Goal: Check status: Check status

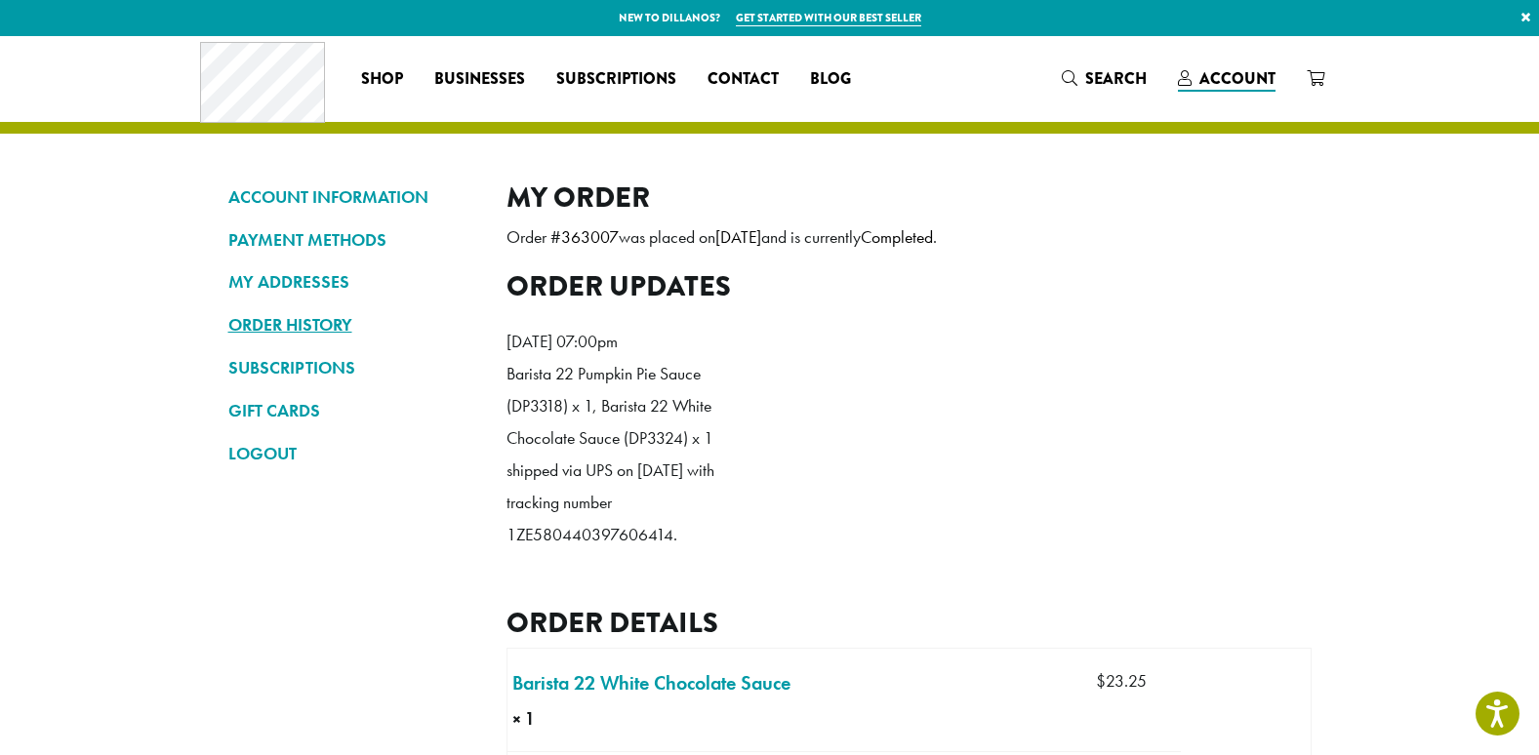
click at [265, 323] on link "ORDER HISTORY" at bounding box center [352, 324] width 249 height 33
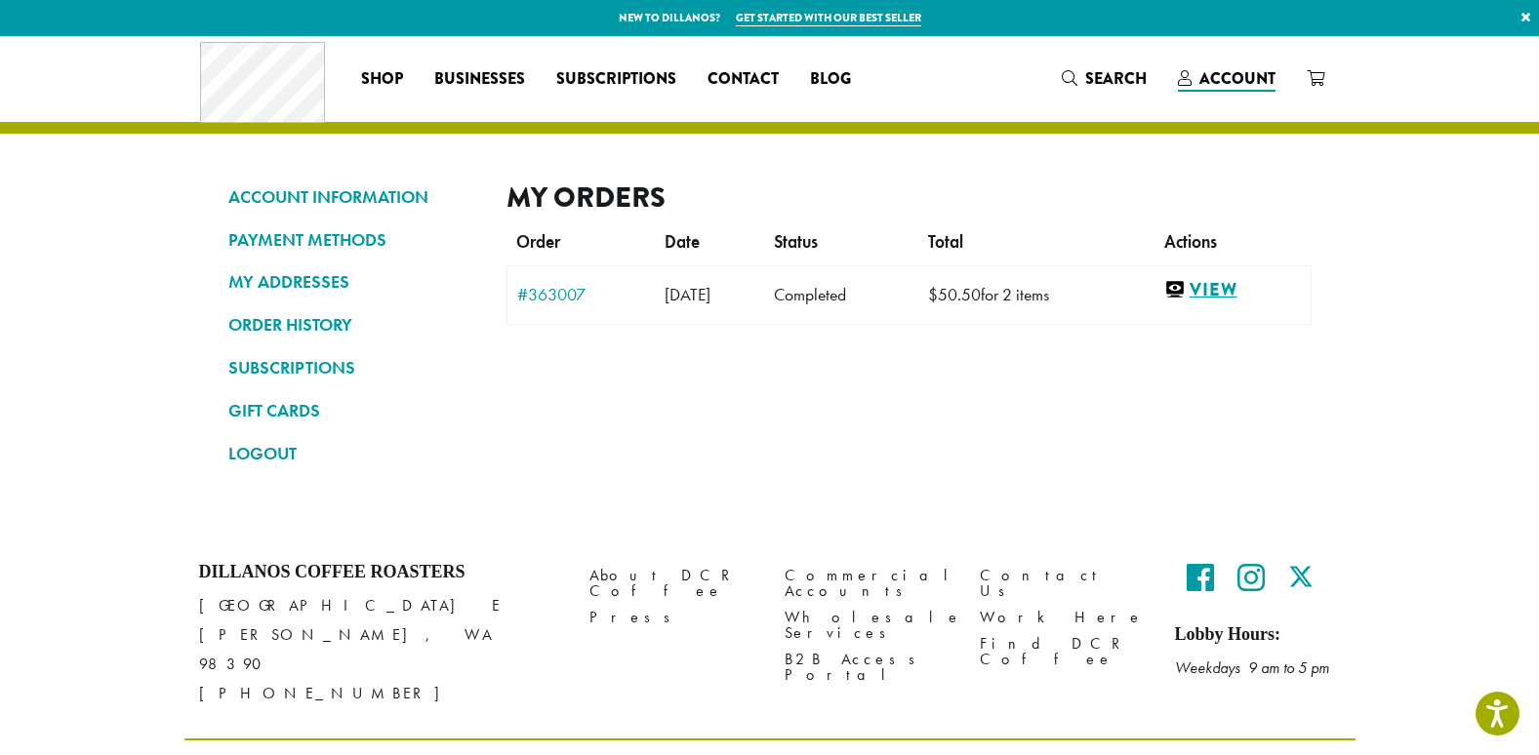
click at [1208, 284] on link "View" at bounding box center [1232, 290] width 137 height 24
click at [532, 286] on link "#363007" at bounding box center [581, 295] width 128 height 18
